Goal: Transaction & Acquisition: Purchase product/service

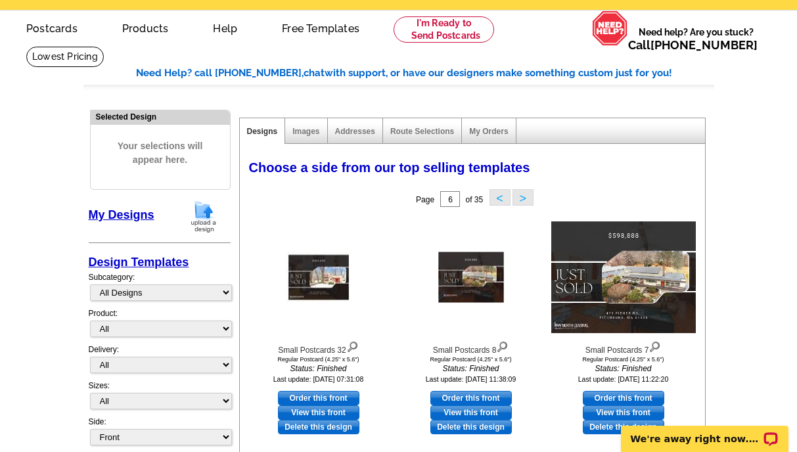
click at [200, 223] on img at bounding box center [204, 217] width 34 height 34
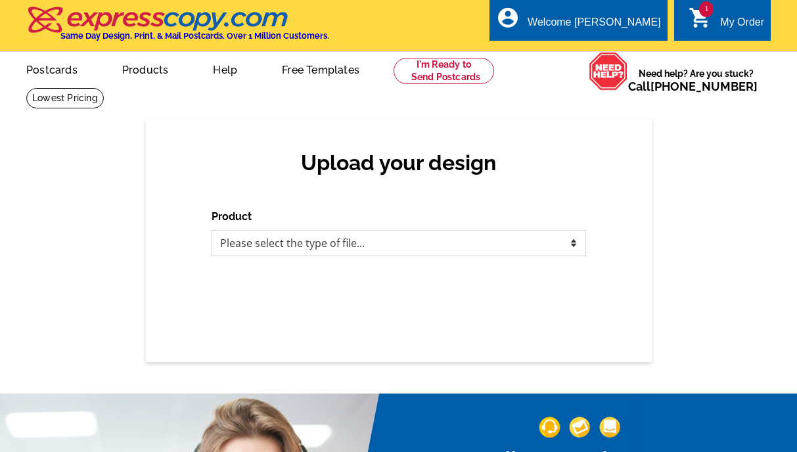
click at [290, 245] on select "Please select the type of file... Postcards Business Cards Letters and flyers G…" at bounding box center [399, 243] width 375 height 26
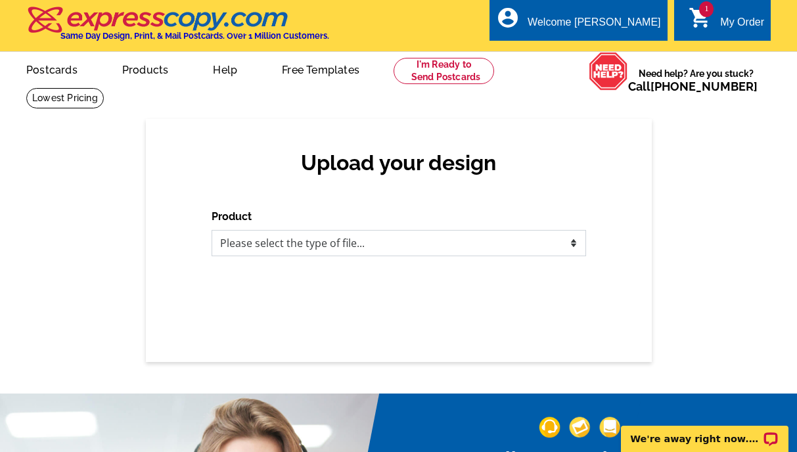
select select "1"
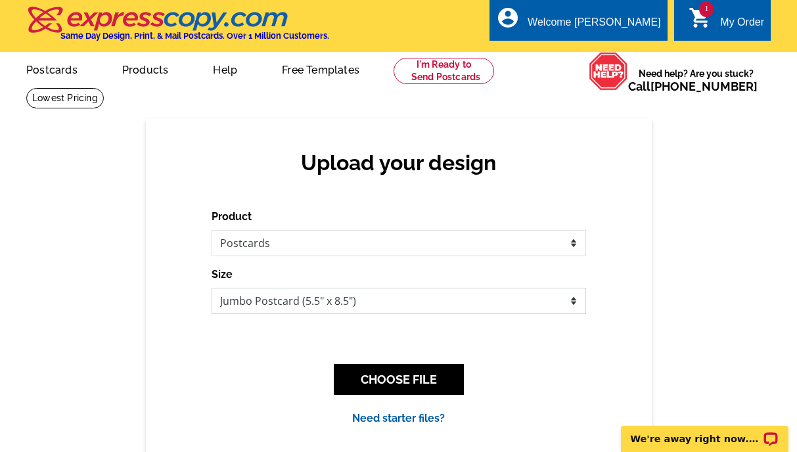
click at [279, 302] on select "Jumbo Postcard (5.5" x 8.5") Regular Postcard (4.25" x 5.6") Panoramic Postcard…" at bounding box center [399, 301] width 375 height 26
select select "1"
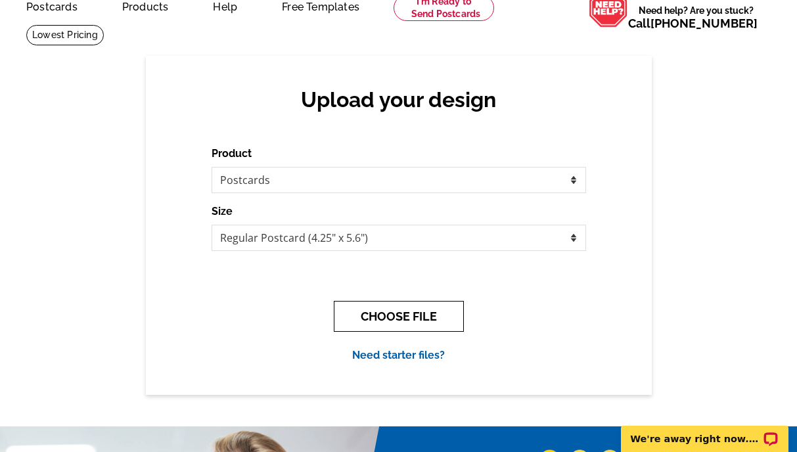
click at [369, 306] on button "CHOOSE FILE" at bounding box center [399, 316] width 130 height 31
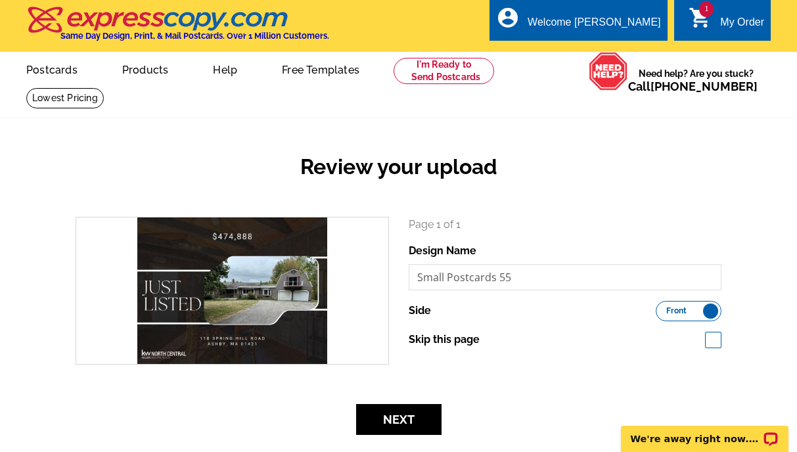
scroll to position [55, 0]
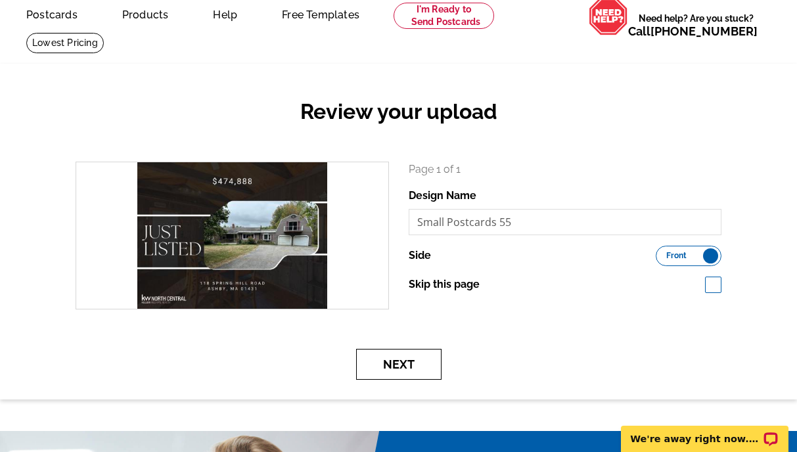
click at [383, 359] on button "Next" at bounding box center [398, 364] width 85 height 31
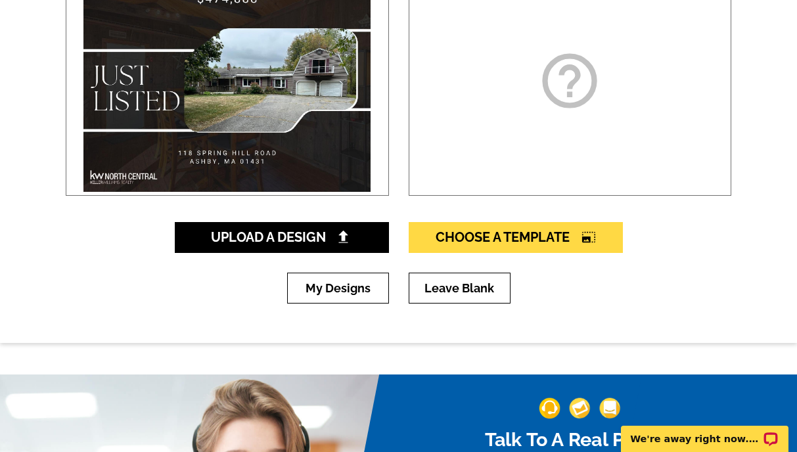
scroll to position [284, 0]
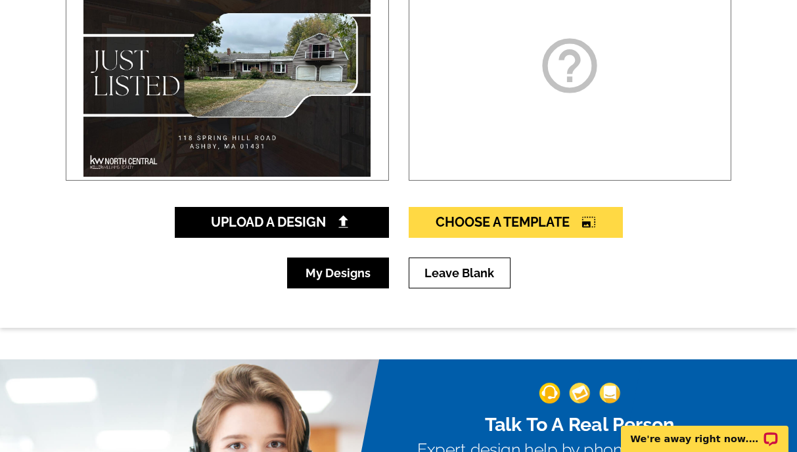
click at [339, 276] on link "My Designs" at bounding box center [338, 273] width 102 height 31
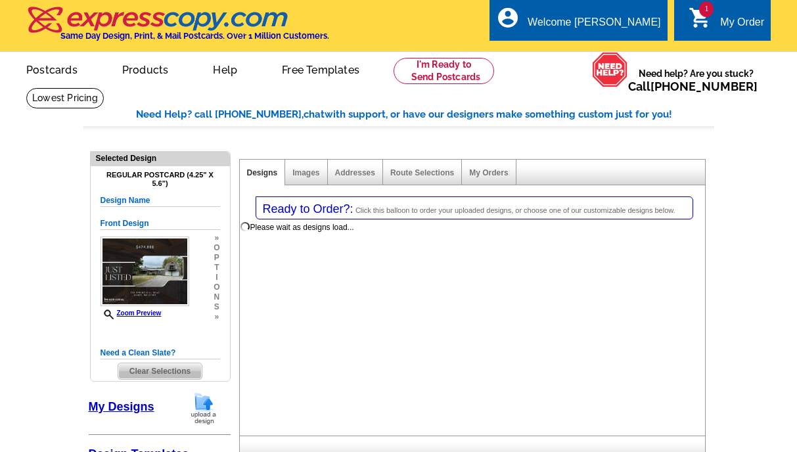
select select "1"
select select "back"
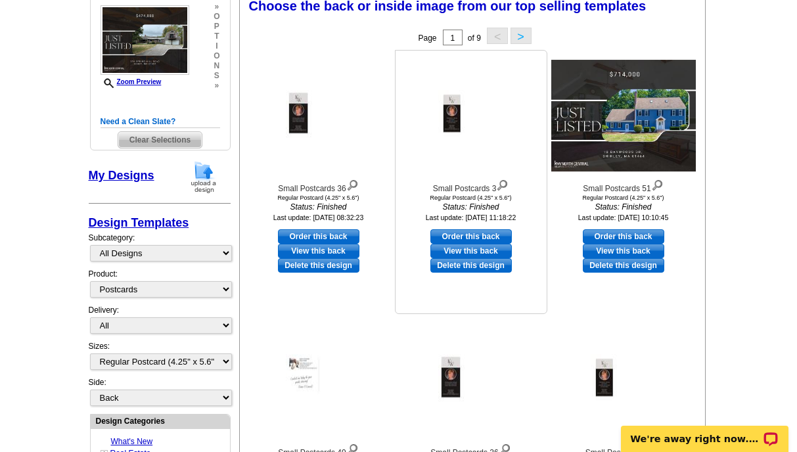
scroll to position [218, 0]
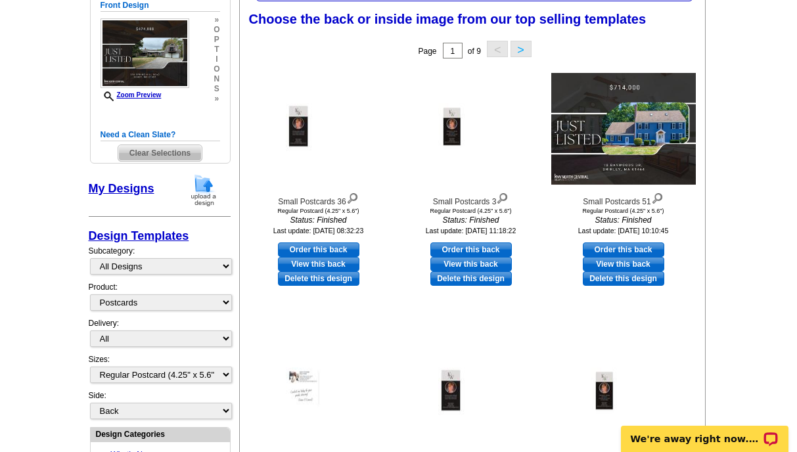
click at [199, 197] on img at bounding box center [204, 191] width 34 height 34
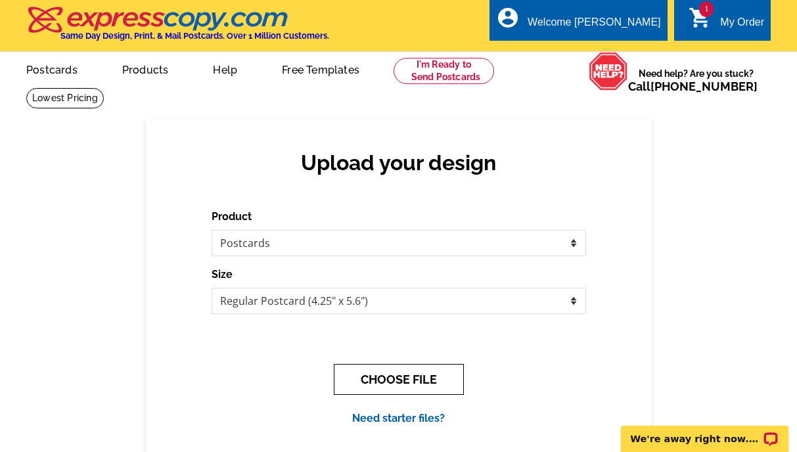
click at [345, 376] on button "CHOOSE FILE" at bounding box center [399, 379] width 130 height 31
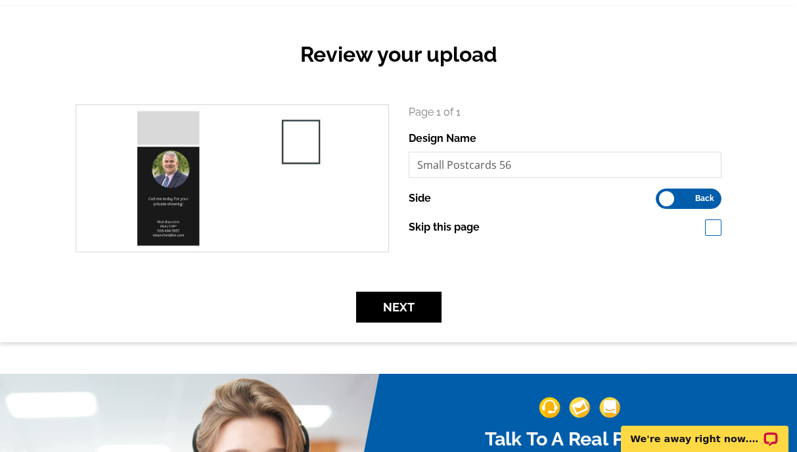
scroll to position [128, 0]
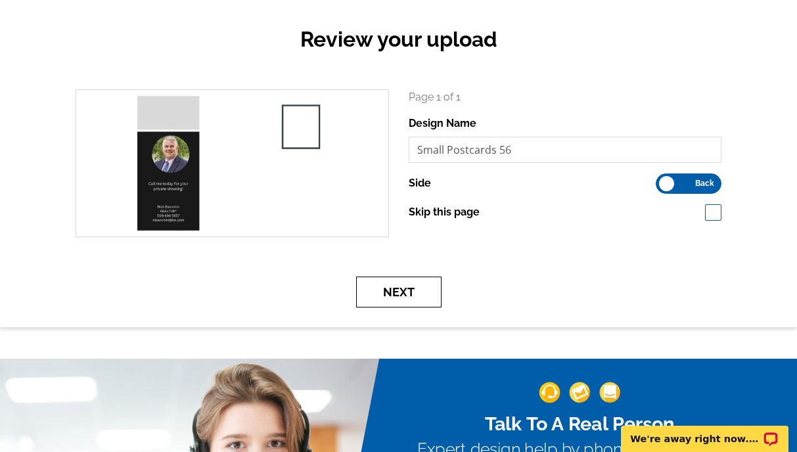
click at [396, 296] on button "Next" at bounding box center [398, 292] width 85 height 31
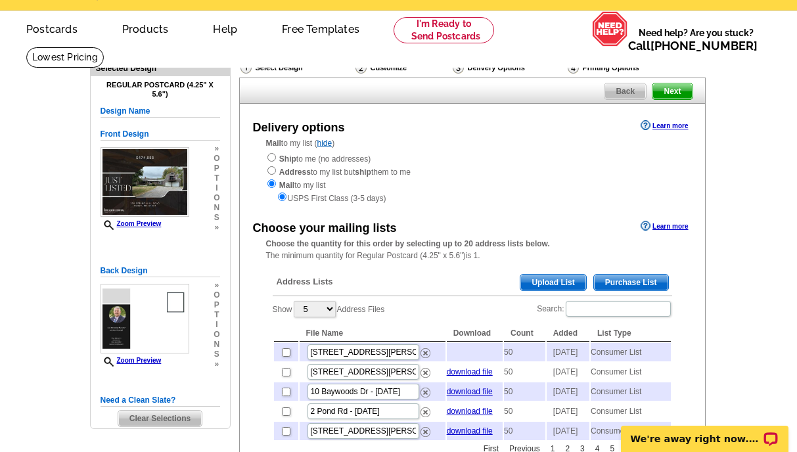
scroll to position [93, 0]
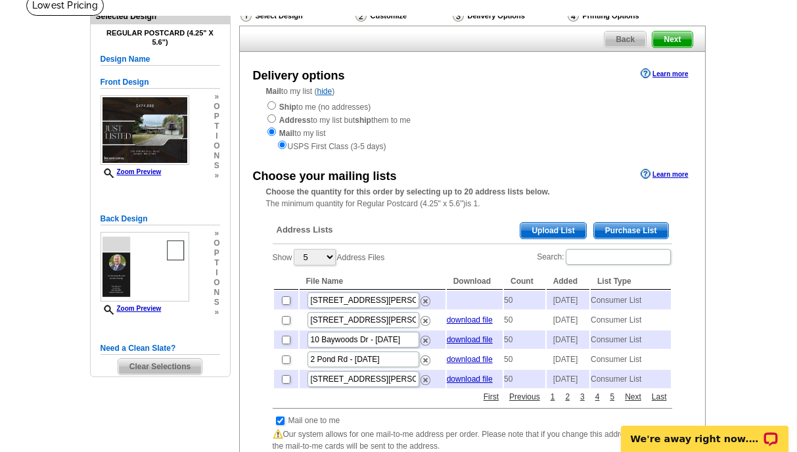
click at [637, 228] on span "Purchase List" at bounding box center [631, 231] width 74 height 16
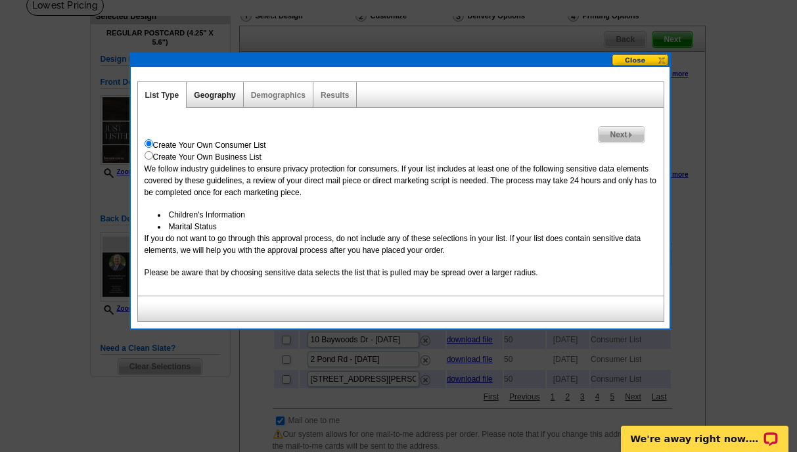
click at [214, 93] on link "Geography" at bounding box center [214, 95] width 41 height 9
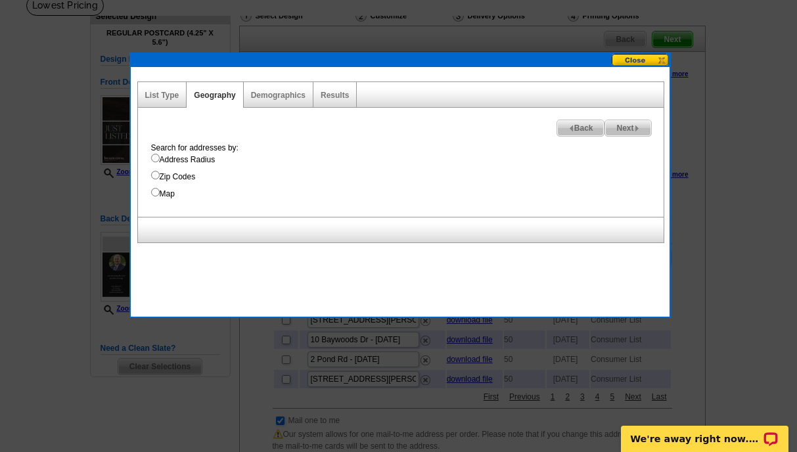
click at [181, 158] on label "Address Radius" at bounding box center [407, 160] width 513 height 12
click at [160, 158] on input "Address Radius" at bounding box center [155, 158] width 9 height 9
radio input "true"
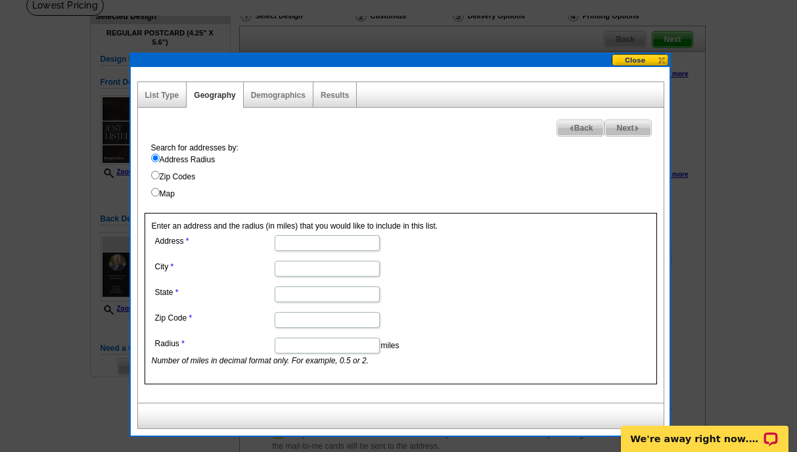
click at [299, 321] on input "Zip Code" at bounding box center [327, 320] width 105 height 16
paste input "01431"
type input "01431"
click at [290, 335] on dd "miles Number of miles in decimal format only. For example, 0.5 or 2." at bounding box center [327, 351] width 350 height 32
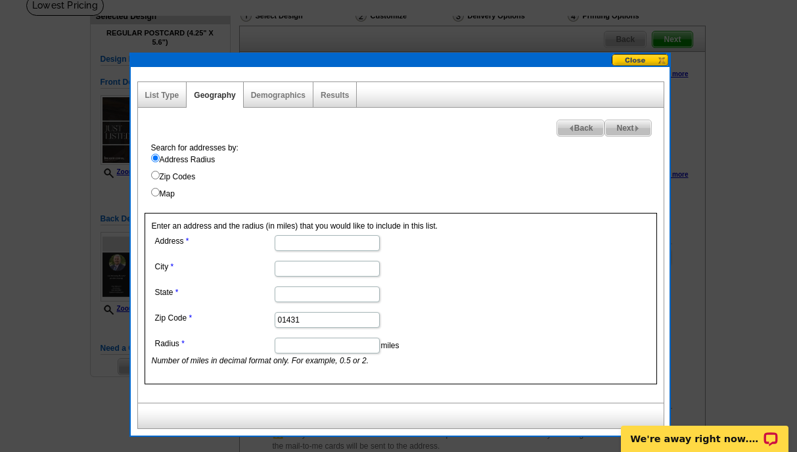
click at [289, 346] on input "Radius" at bounding box center [327, 346] width 105 height 16
type input "1"
click at [311, 229] on div "Enter an address and the radius (in miles) that you would like to include in th…" at bounding box center [401, 299] width 513 height 172
click at [304, 248] on input "Address" at bounding box center [327, 243] width 105 height 16
click at [299, 266] on input "City" at bounding box center [327, 269] width 105 height 16
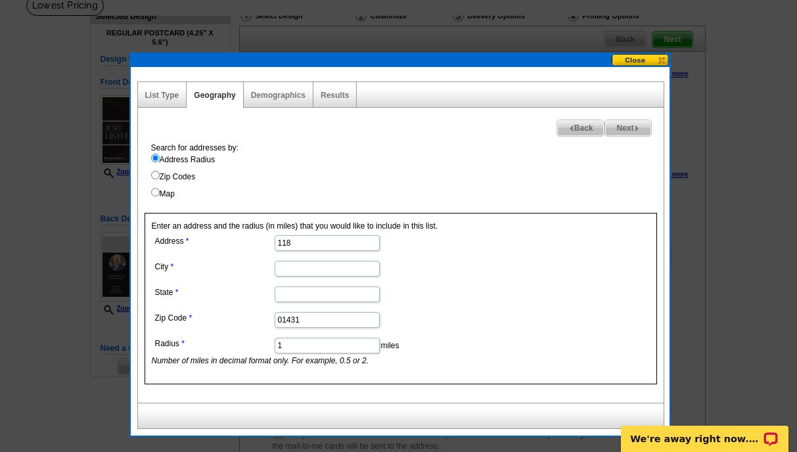
click at [296, 245] on input "118" at bounding box center [327, 243] width 105 height 16
type input "118 Spring Hill Rd"
click at [300, 273] on input "City" at bounding box center [327, 269] width 105 height 16
type input "Ashby"
click at [298, 293] on input "State" at bounding box center [327, 295] width 105 height 16
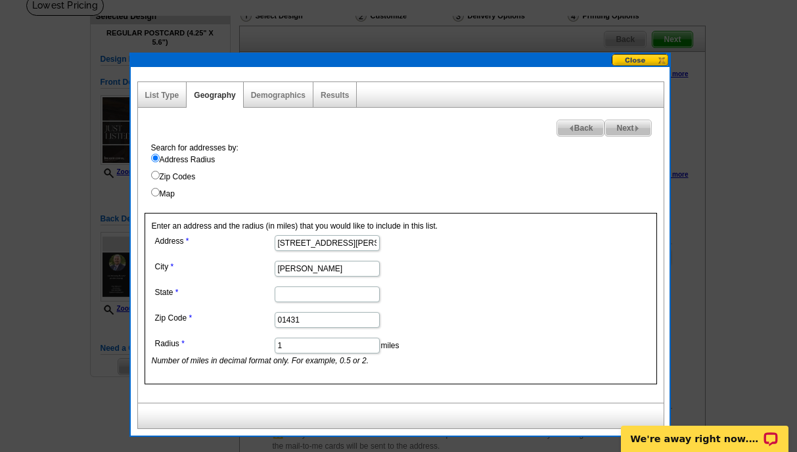
type input "MA"
click at [632, 125] on span "Next" at bounding box center [627, 128] width 45 height 16
select select
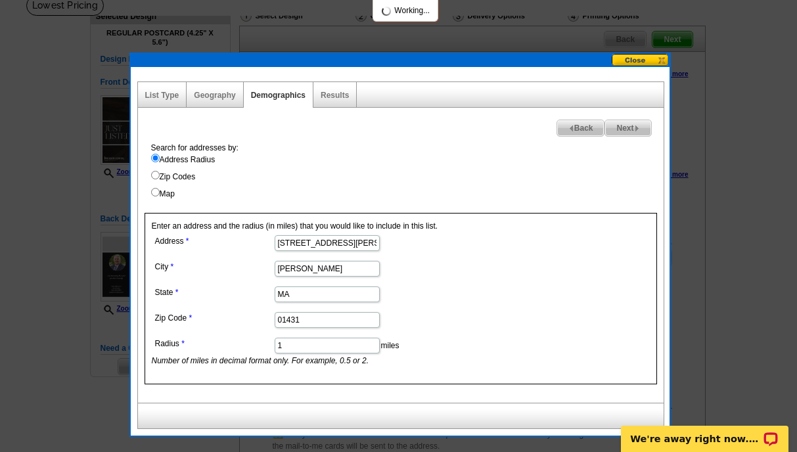
select select
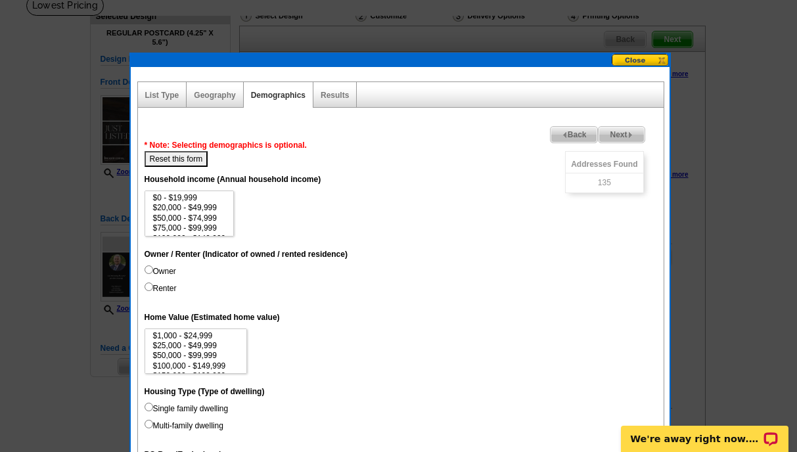
click at [621, 136] on span "Next" at bounding box center [621, 135] width 45 height 16
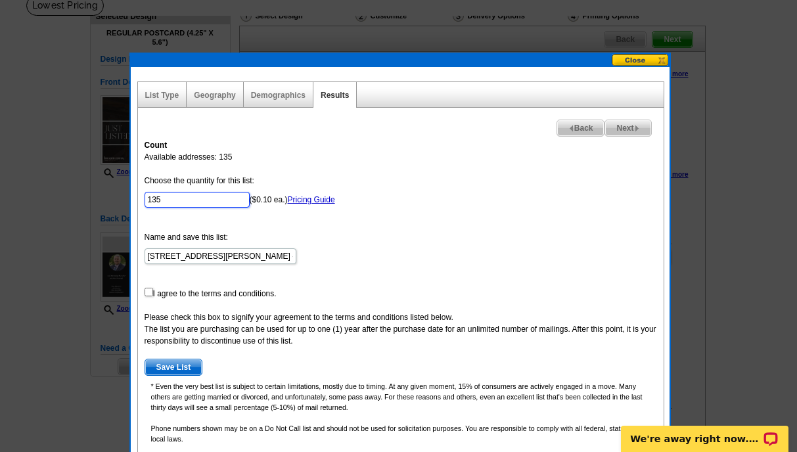
click at [184, 200] on input "135" at bounding box center [197, 200] width 105 height 16
type input "50"
click at [147, 226] on form "Choose the quantity for this list: 50 ($0.10 ea.) Pricing Guide Name and save t…" at bounding box center [401, 275] width 513 height 201
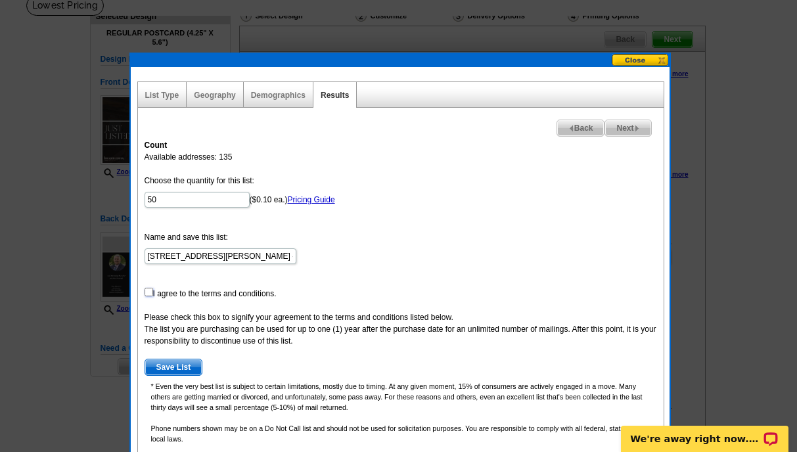
click at [149, 290] on input "checkbox" at bounding box center [149, 292] width 9 height 9
checkbox input "true"
click at [181, 366] on span "Save List" at bounding box center [173, 368] width 57 height 16
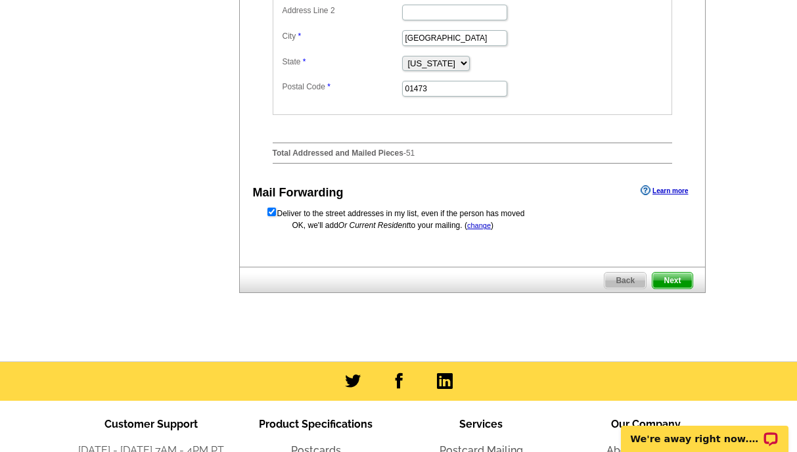
click at [664, 289] on span "Next" at bounding box center [672, 281] width 39 height 16
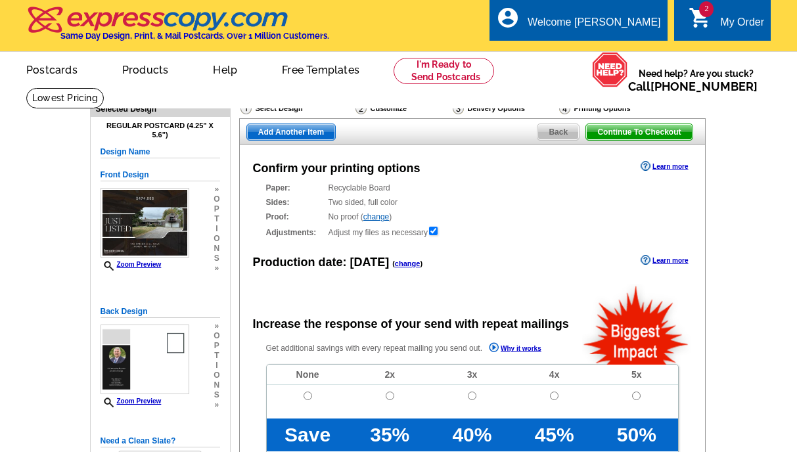
radio input "false"
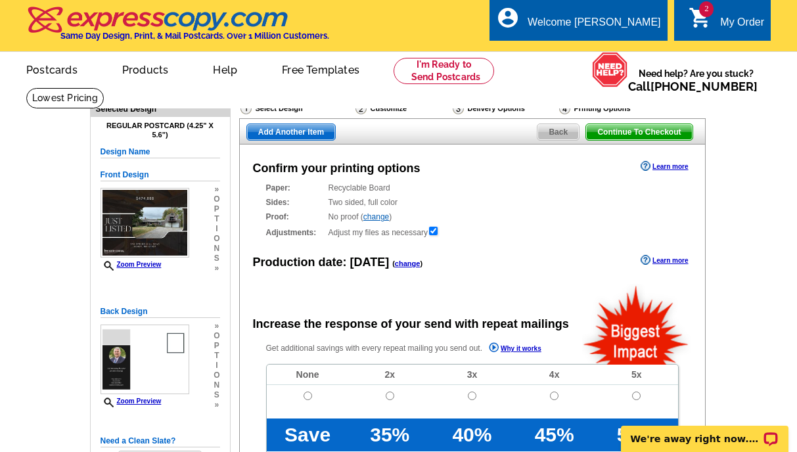
scroll to position [73, 0]
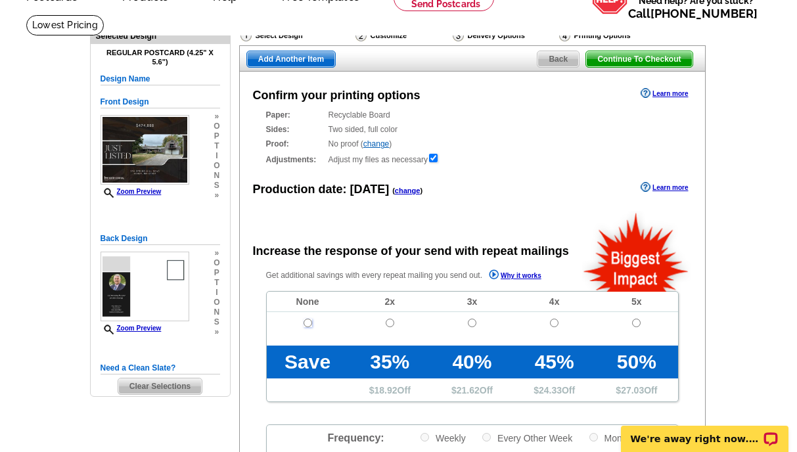
click at [304, 321] on input "radio" at bounding box center [308, 323] width 9 height 9
radio input "true"
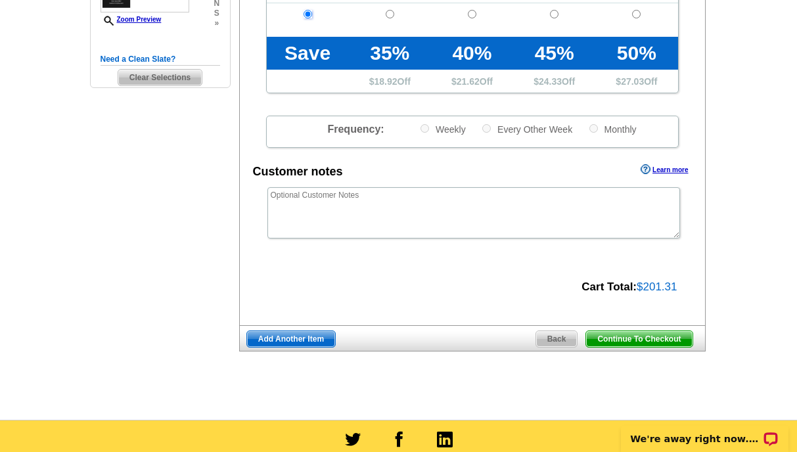
scroll to position [396, 0]
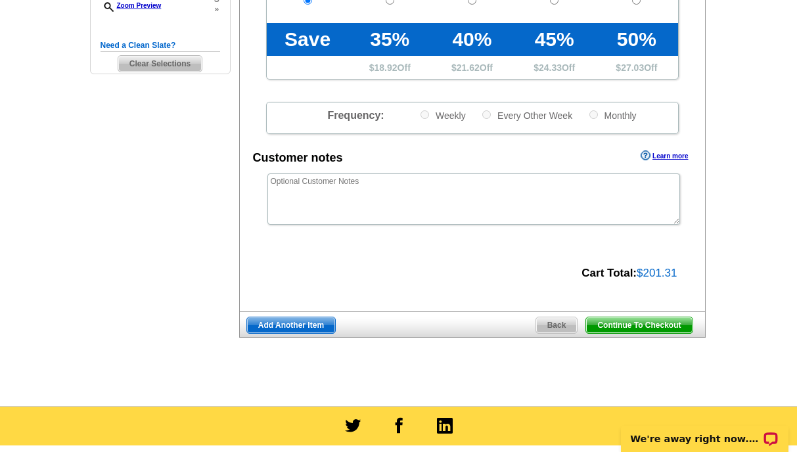
click at [628, 321] on span "Continue To Checkout" at bounding box center [639, 325] width 106 height 16
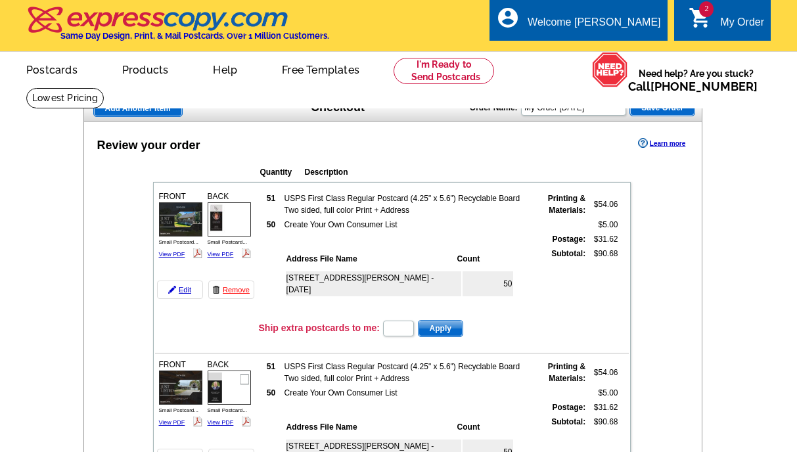
type input "CHAT20"
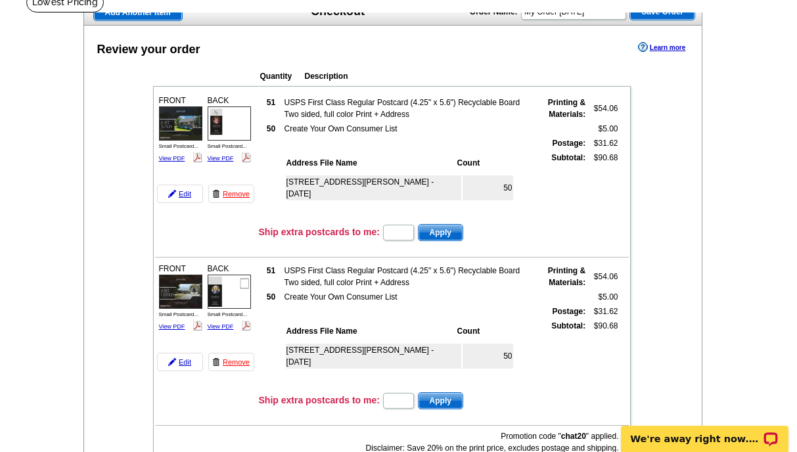
scroll to position [86, 0]
